Goal: Use online tool/utility: Utilize a website feature to perform a specific function

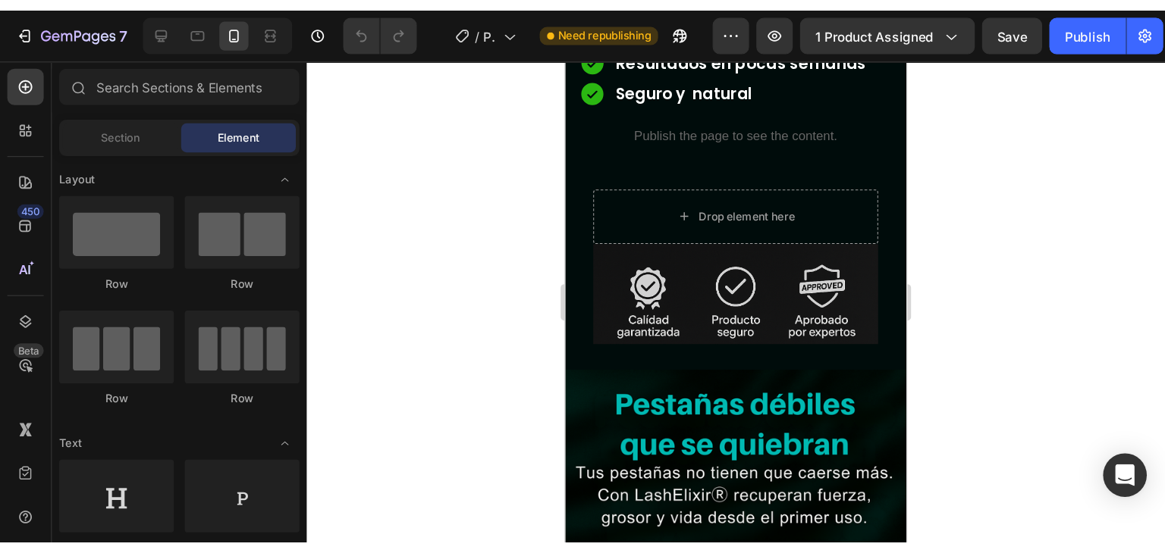
scroll to position [758, 0]
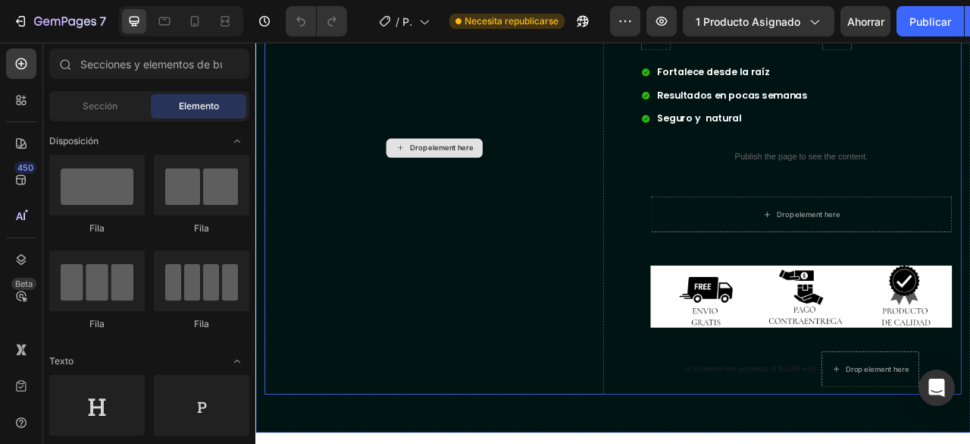
scroll to position [1668, 0]
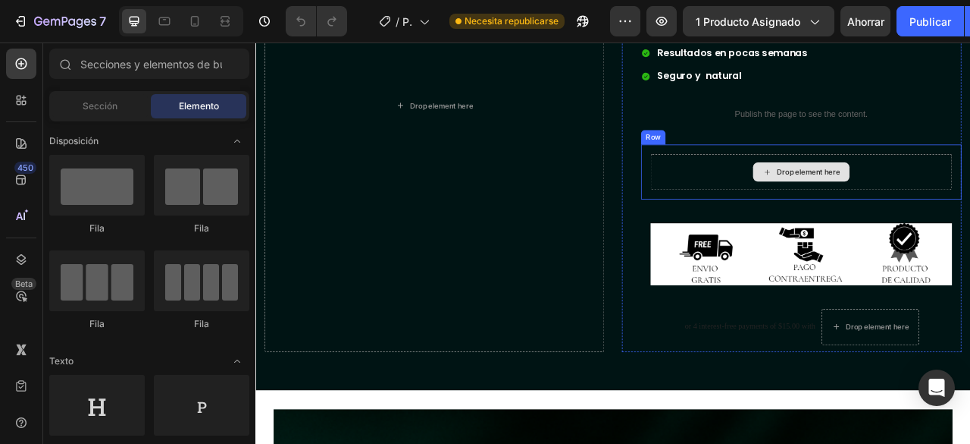
click at [797, 194] on div "Drop element here" at bounding box center [950, 206] width 384 height 45
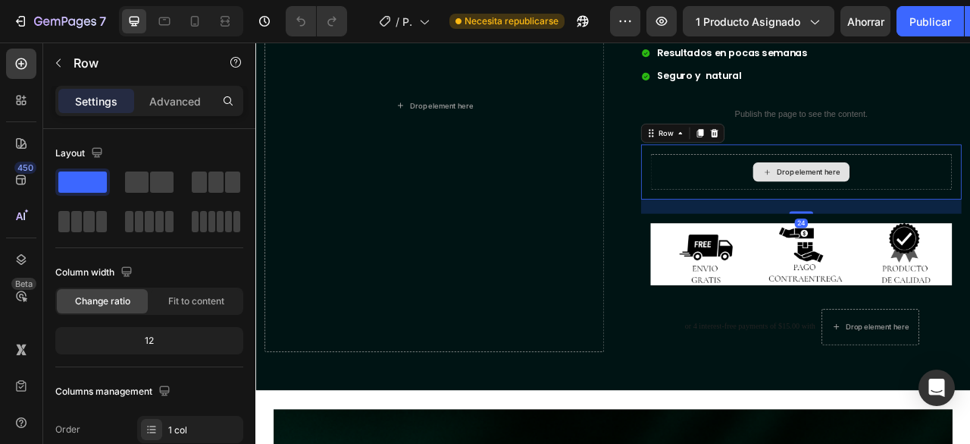
click at [797, 194] on div "Drop element here" at bounding box center [950, 206] width 384 height 45
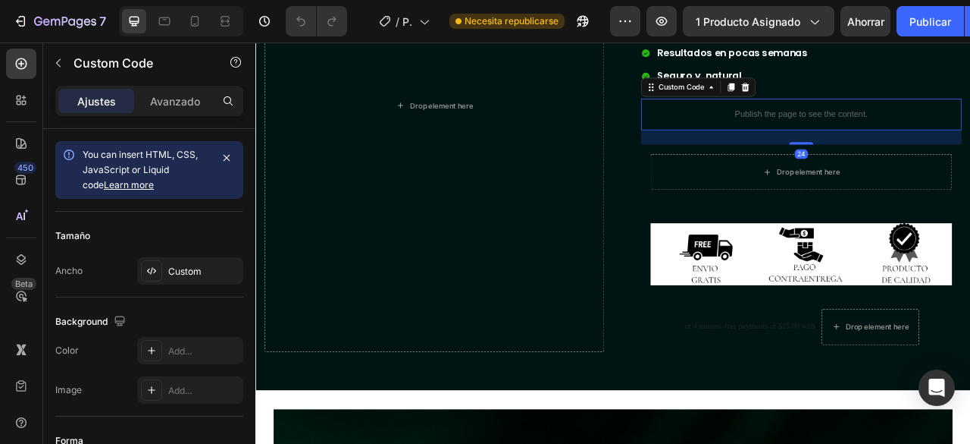
click at [886, 127] on p "Publish the page to see the content." at bounding box center [950, 134] width 408 height 16
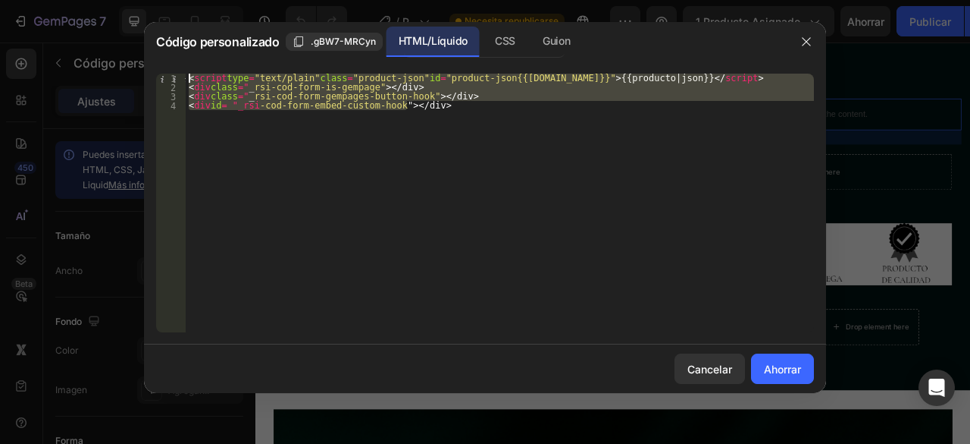
drag, startPoint x: 467, startPoint y: 102, endPoint x: 177, endPoint y: 67, distance: 292.4
click at [177, 67] on div "<div id="_rsi-cod-form-embed-custom-hook"></div> 1 2 3 4 < script type = "text/…" at bounding box center [485, 202] width 682 height 283
type textarea "<script type="text/plain" class="product-json" id="product-json{{product.id}}">…"
click at [807, 39] on icon "button" at bounding box center [807, 42] width 12 height 12
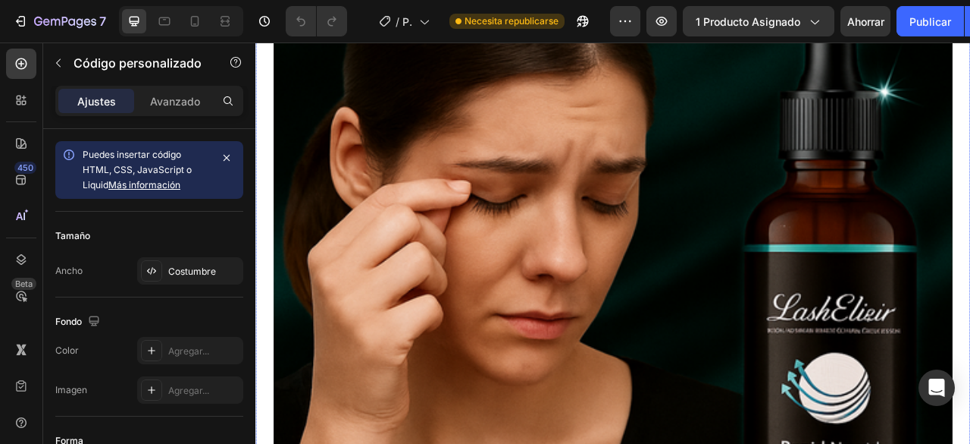
scroll to position [1516, 0]
